Goal: Information Seeking & Learning: Learn about a topic

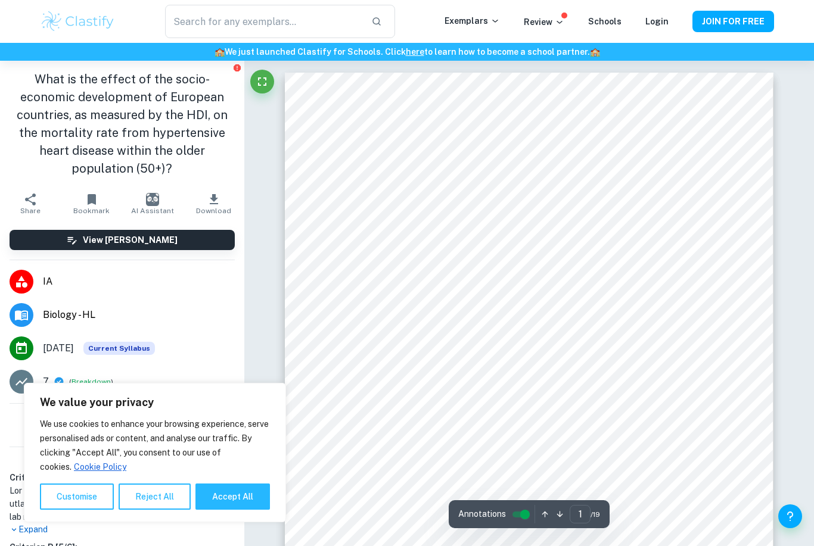
scroll to position [326, 0]
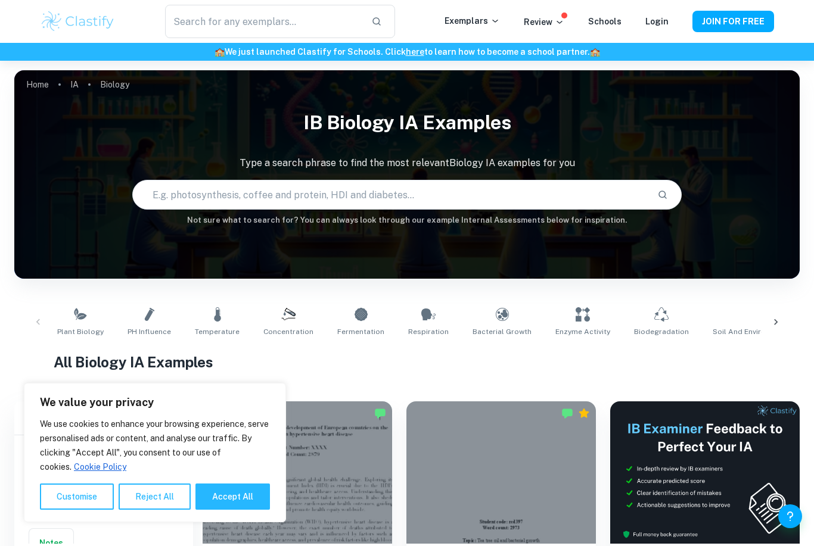
click at [226, 494] on button "Accept All" at bounding box center [232, 497] width 74 height 26
checkbox input "true"
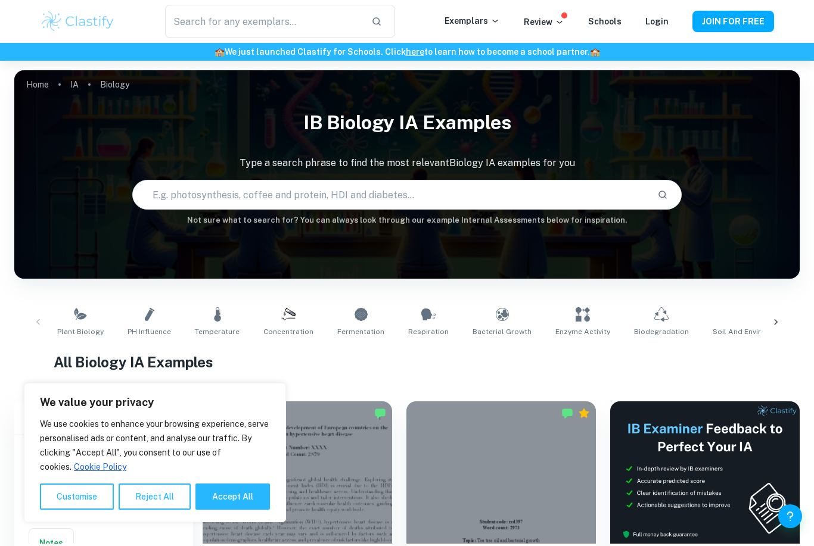
checkbox input "true"
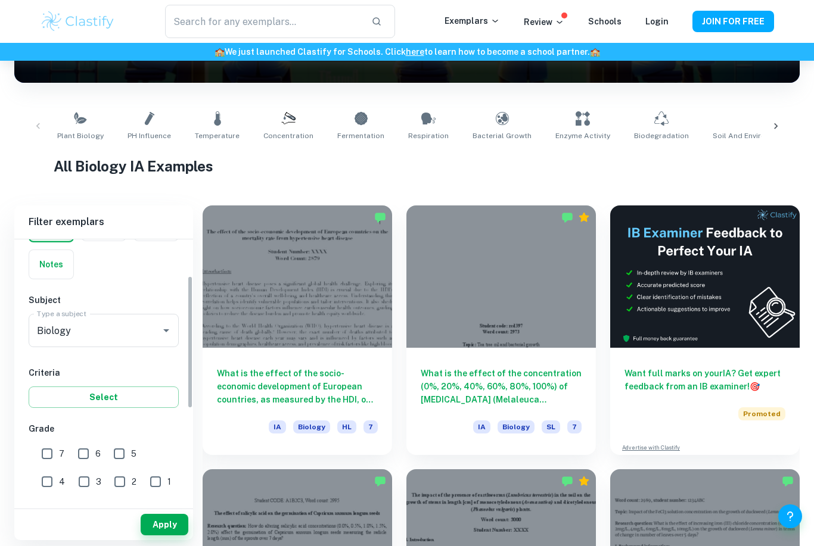
scroll to position [83, 0]
click at [43, 452] on input "7" at bounding box center [47, 453] width 24 height 24
checkbox input "true"
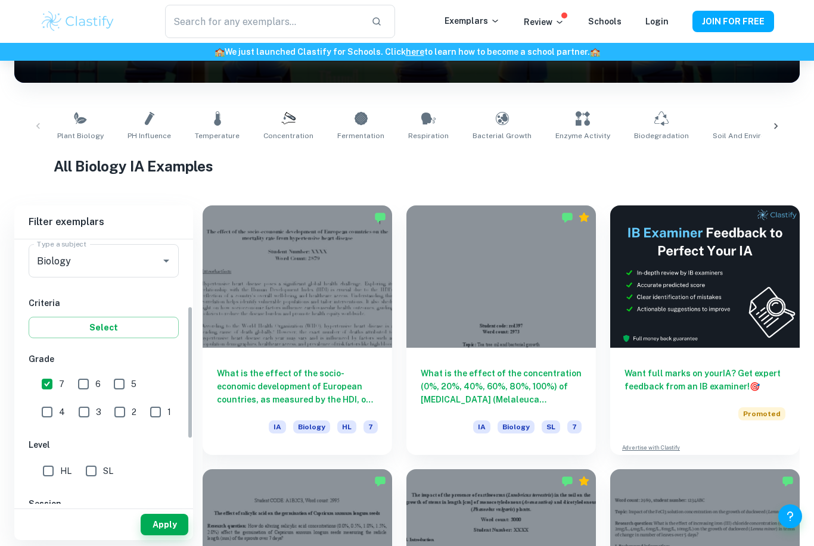
click at [52, 479] on input "HL" at bounding box center [48, 471] width 24 height 24
checkbox input "true"
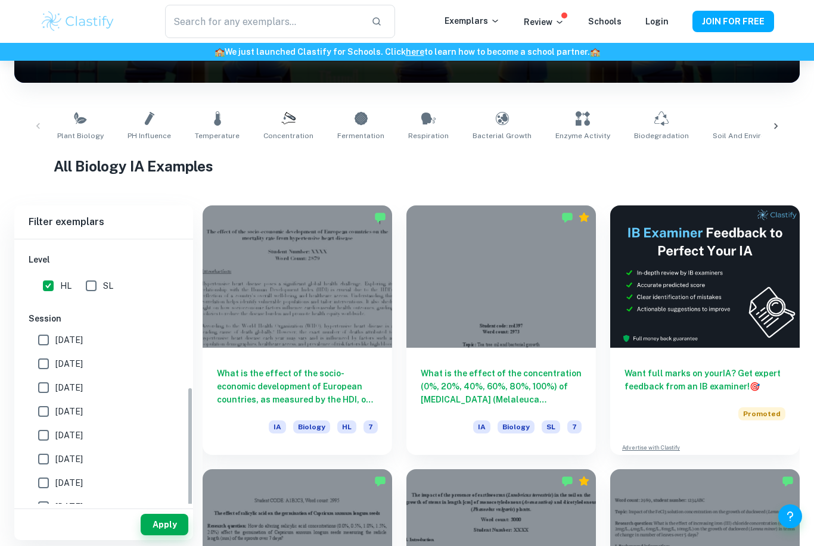
scroll to position [338, 0]
click at [36, 339] on input "[DATE]" at bounding box center [44, 340] width 24 height 24
checkbox input "true"
click at [163, 536] on button "Apply" at bounding box center [165, 524] width 48 height 21
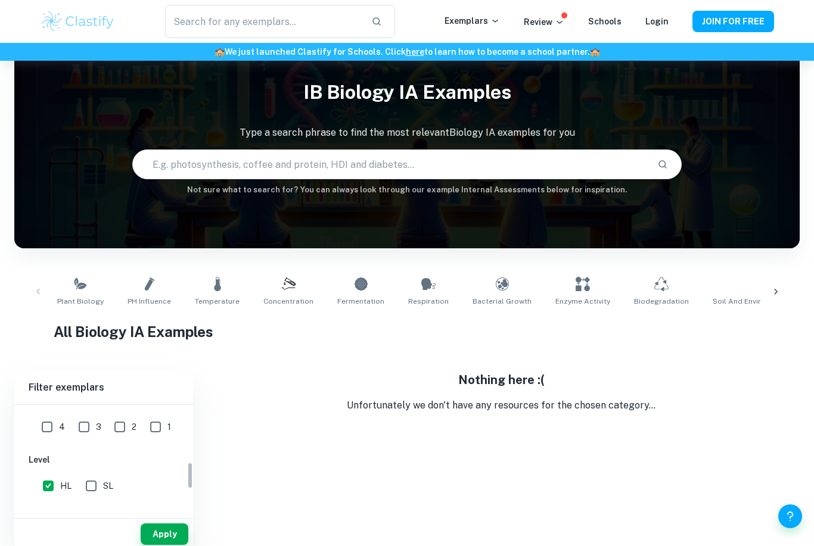
scroll to position [23, 0]
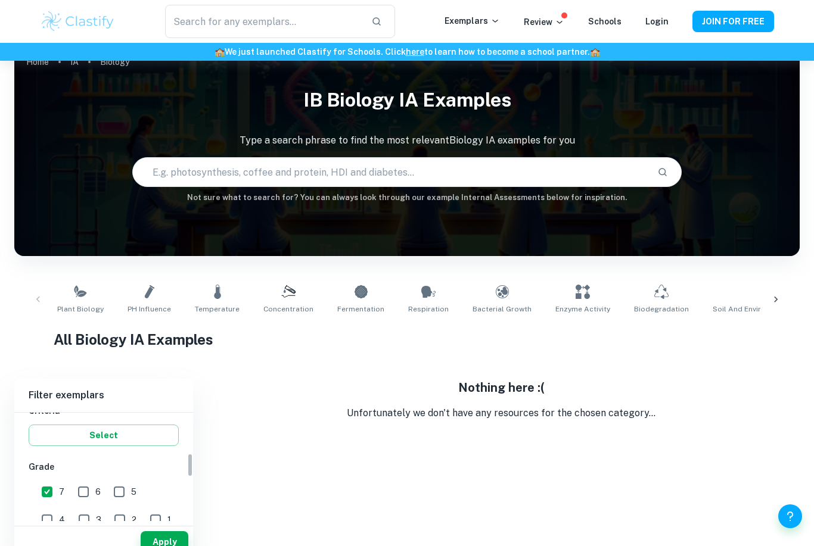
click at [48, 494] on input "7" at bounding box center [47, 492] width 24 height 24
checkbox input "false"
click at [132, 518] on button "Select" at bounding box center [104, 513] width 150 height 21
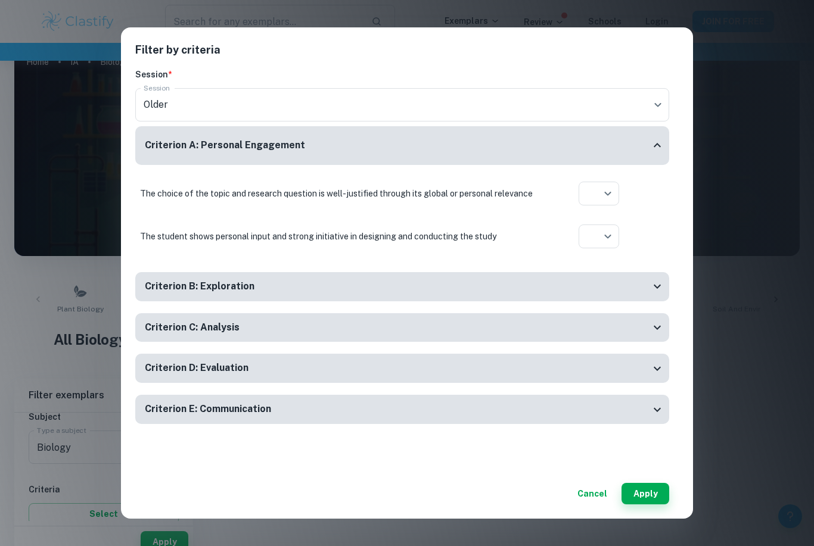
click at [733, 159] on div "Filter by criteria Session * Session Older current Session Criterion A: Persona…" at bounding box center [407, 273] width 814 height 546
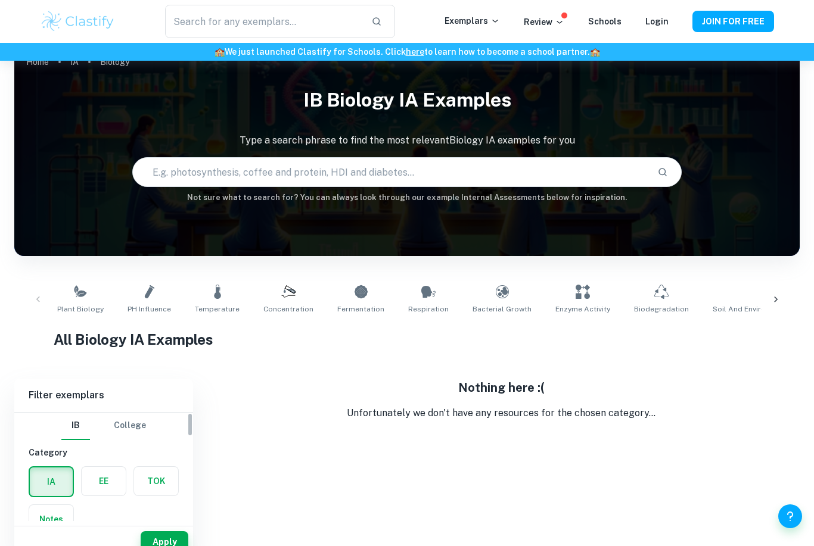
scroll to position [5, 0]
click at [165, 546] on button "Apply" at bounding box center [165, 541] width 48 height 21
click at [172, 546] on button "Apply" at bounding box center [165, 541] width 48 height 21
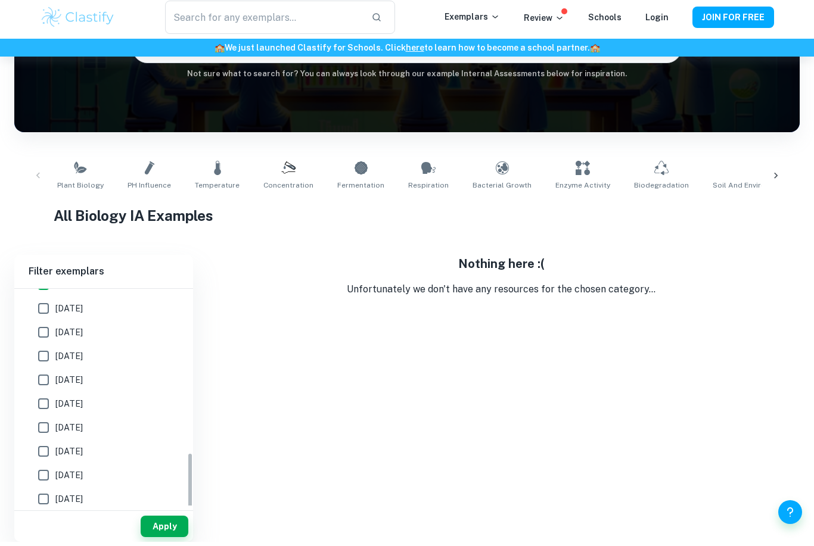
scroll to position [0, 0]
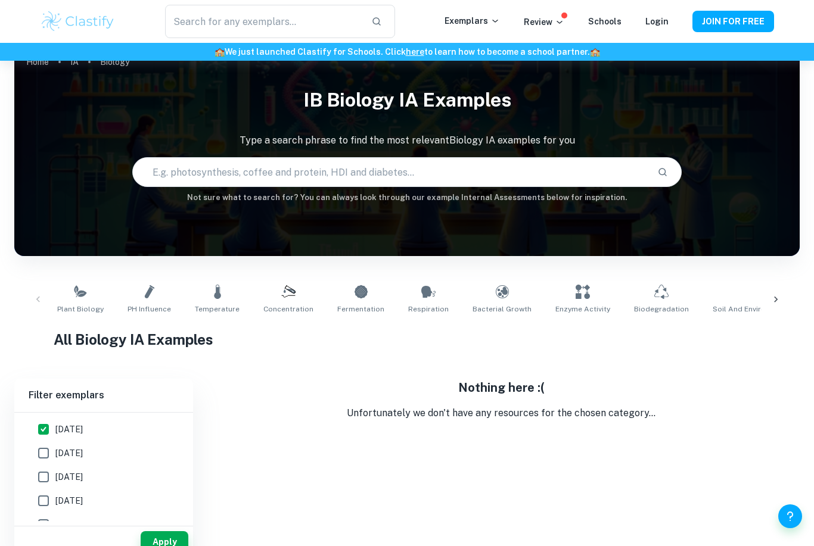
click at [49, 437] on input "[DATE]" at bounding box center [44, 430] width 24 height 24
checkbox input "false"
click at [162, 546] on button "Apply" at bounding box center [165, 541] width 48 height 21
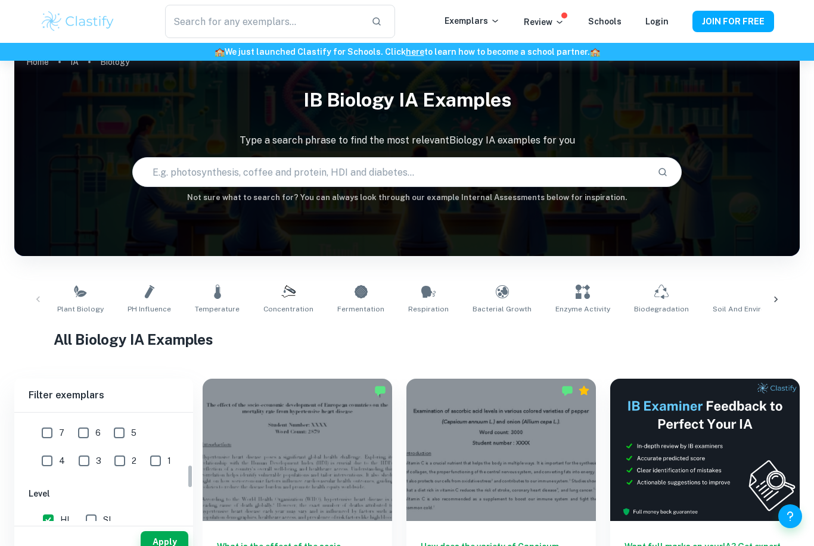
click at [46, 439] on input "7" at bounding box center [47, 433] width 24 height 24
checkbox input "true"
click at [170, 546] on button "Apply" at bounding box center [165, 541] width 48 height 21
